Goal: Download file/media

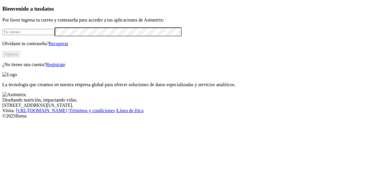
type input "[EMAIL_ADDRESS][DOMAIN_NAME]"
click at [20, 57] on button "Ingresa" at bounding box center [11, 54] width 18 height 6
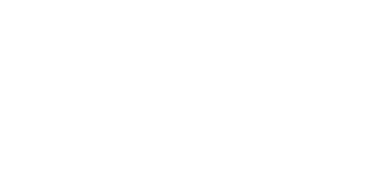
type input "pre"
click at [282, 10] on div at bounding box center [191, 87] width 378 height 175
